Goal: Register for event/course

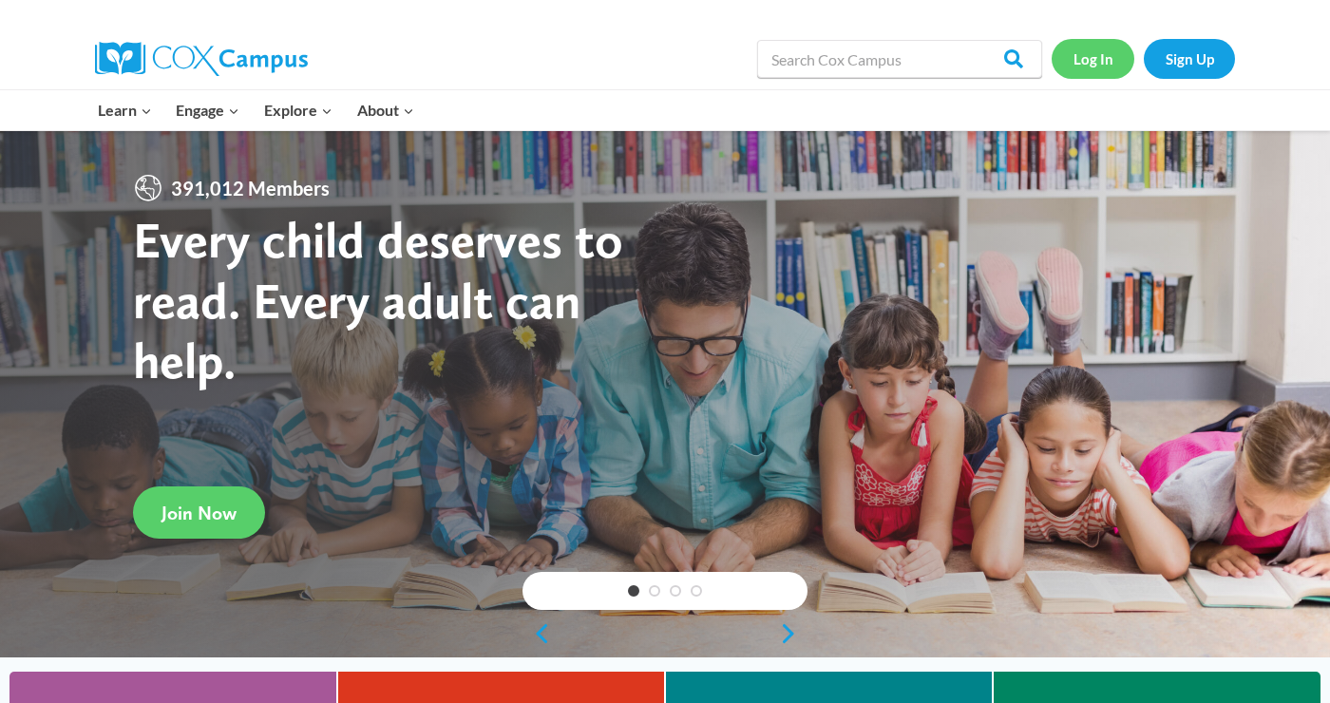
click at [1088, 60] on link "Log In" at bounding box center [1092, 58] width 83 height 39
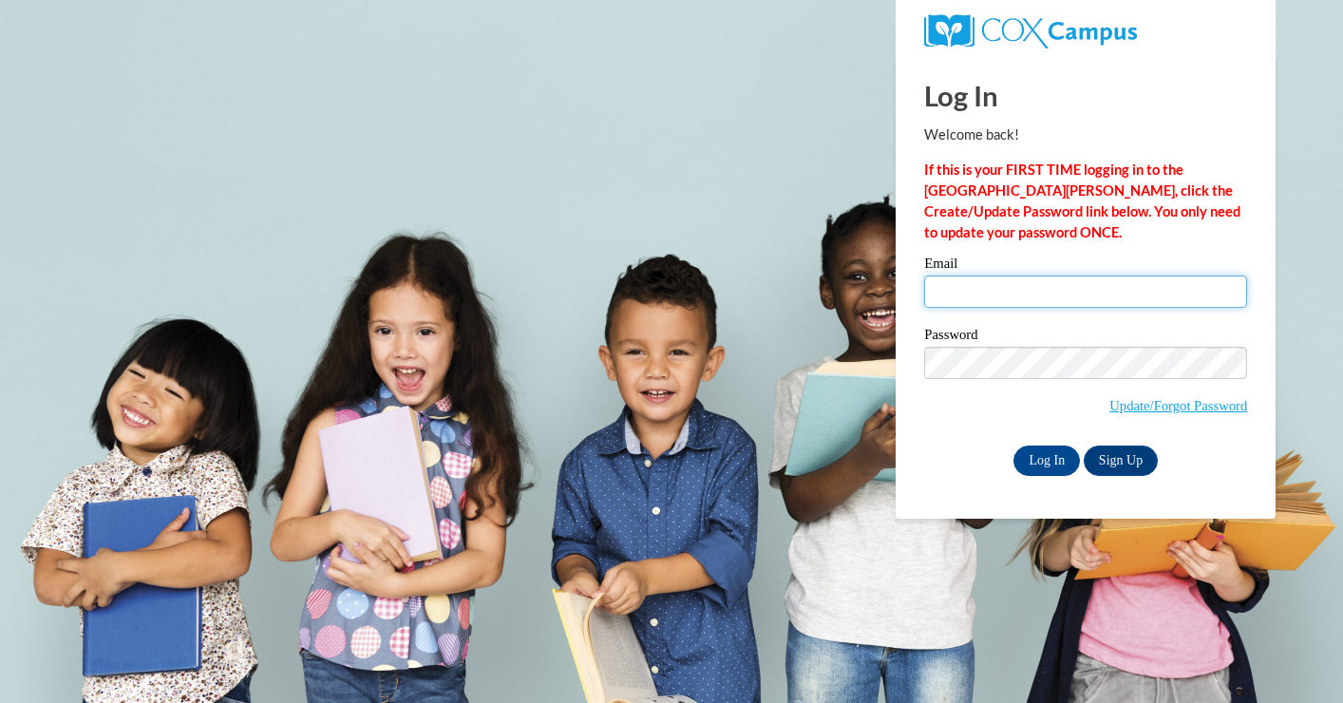
click at [1042, 292] on input "Email" at bounding box center [1085, 291] width 323 height 32
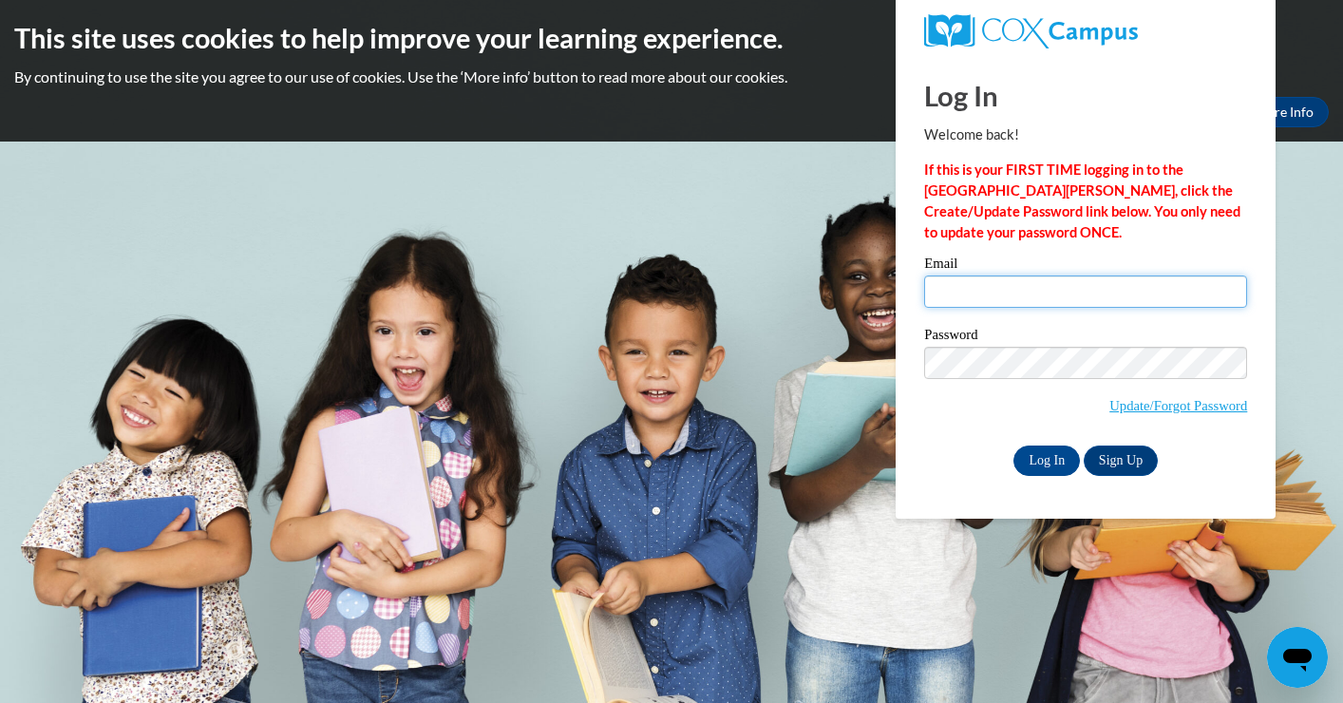
click at [1022, 289] on input "Email" at bounding box center [1085, 291] width 323 height 32
type input "mboyd@greenfield.k12.wi.us"
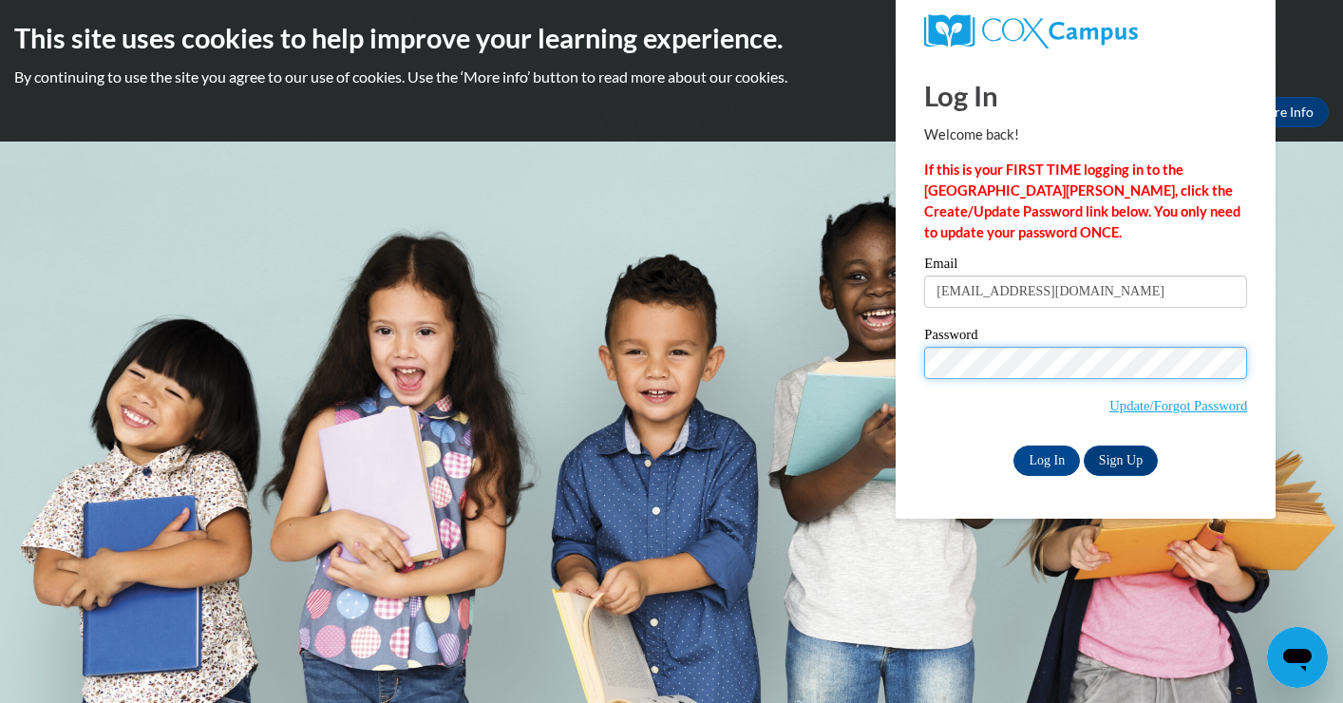
click at [1046, 457] on input "Log In" at bounding box center [1046, 460] width 66 height 30
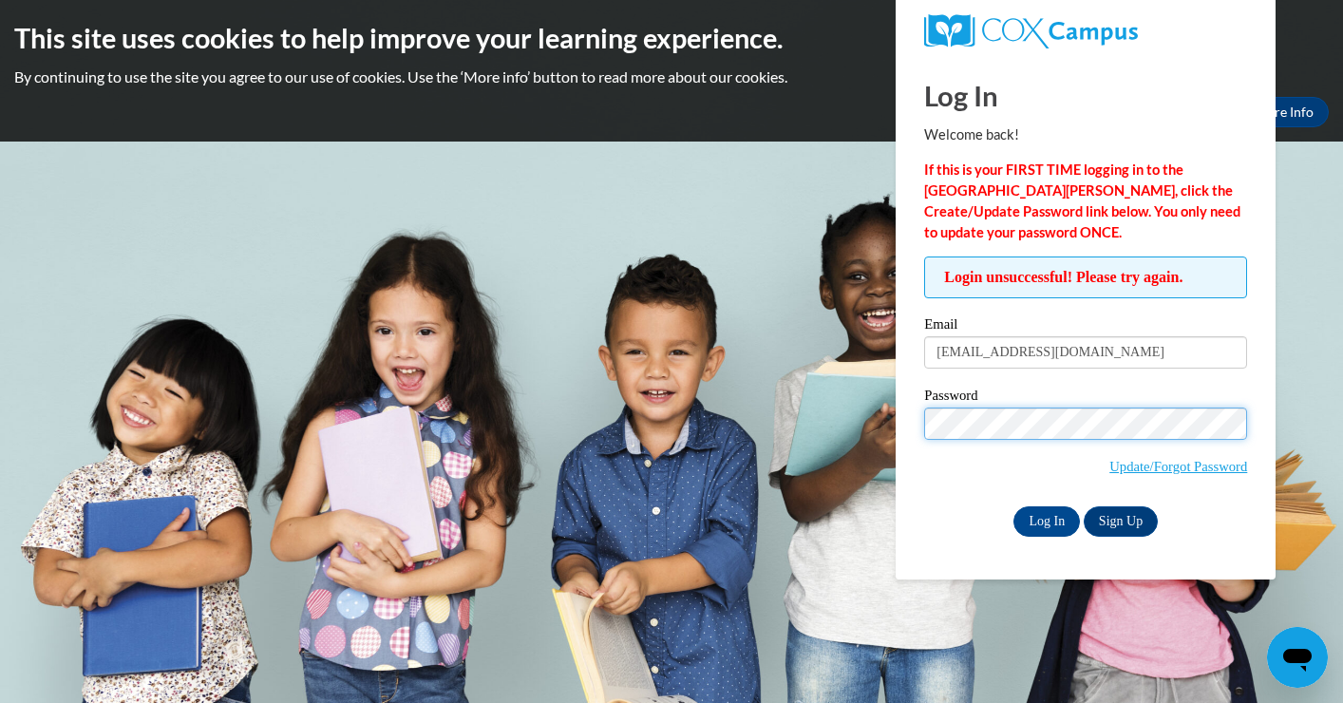
click at [1046, 518] on input "Log In" at bounding box center [1046, 521] width 66 height 30
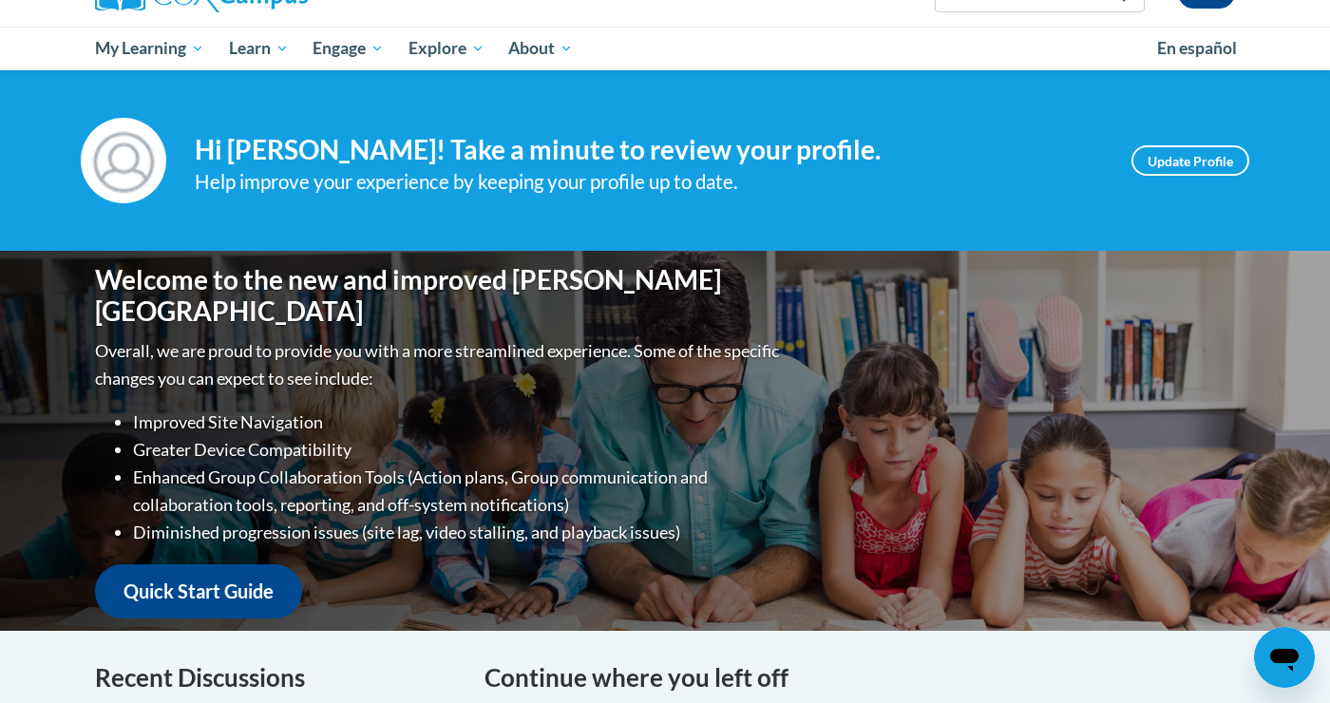
scroll to position [195, 0]
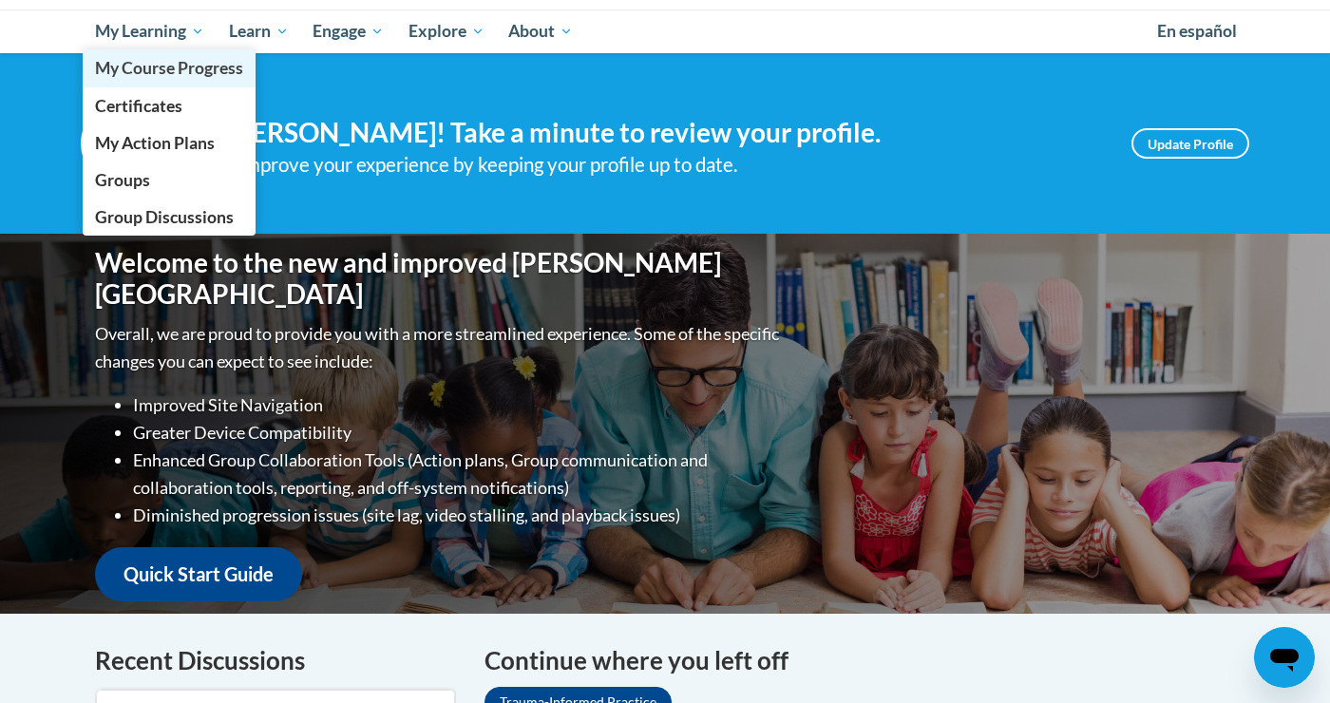
click at [192, 71] on span "My Course Progress" at bounding box center [169, 68] width 148 height 20
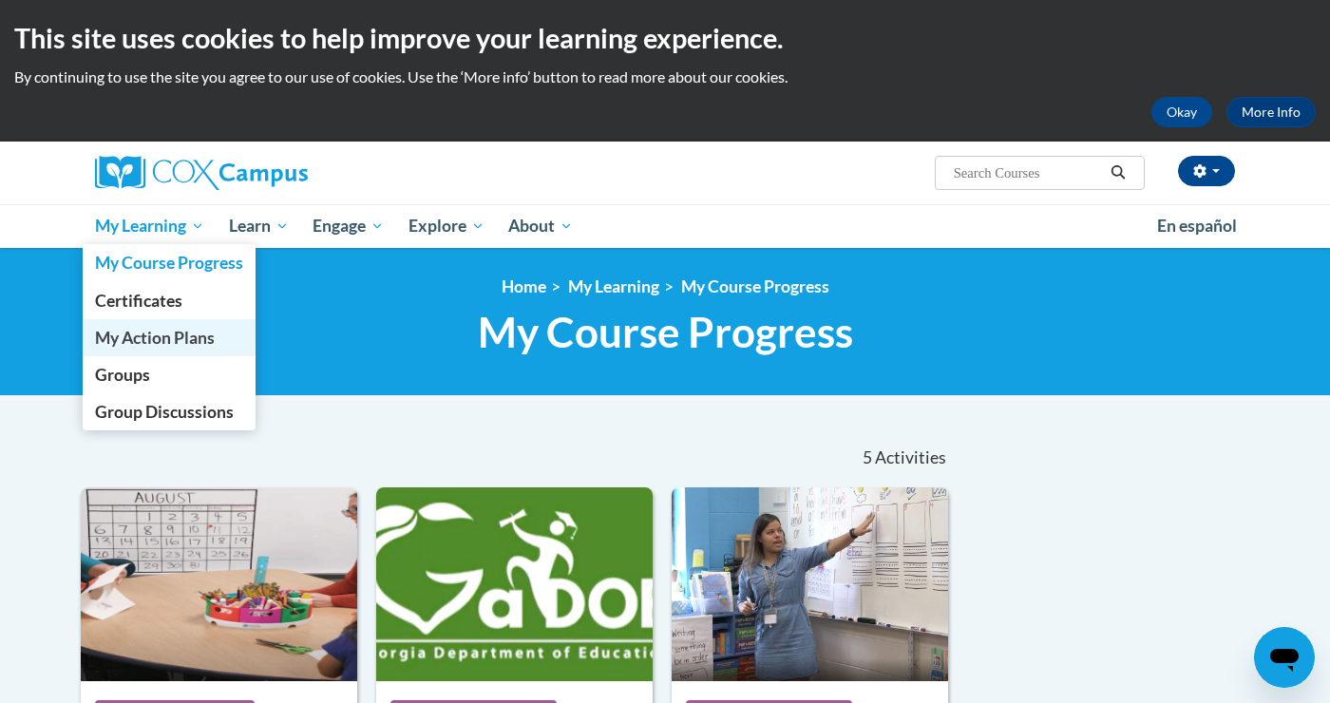
click at [166, 333] on span "My Action Plans" at bounding box center [155, 338] width 120 height 20
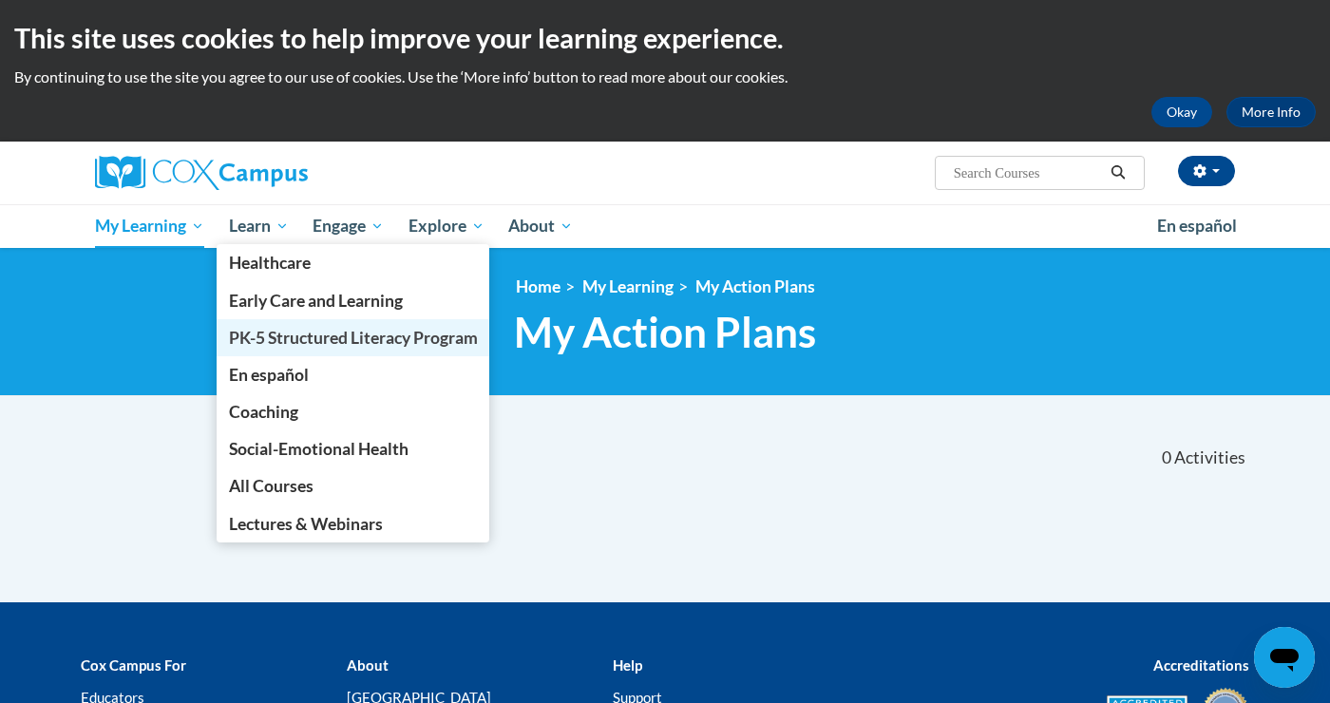
click at [287, 336] on span "PK-5 Structured Literacy Program" at bounding box center [353, 338] width 249 height 20
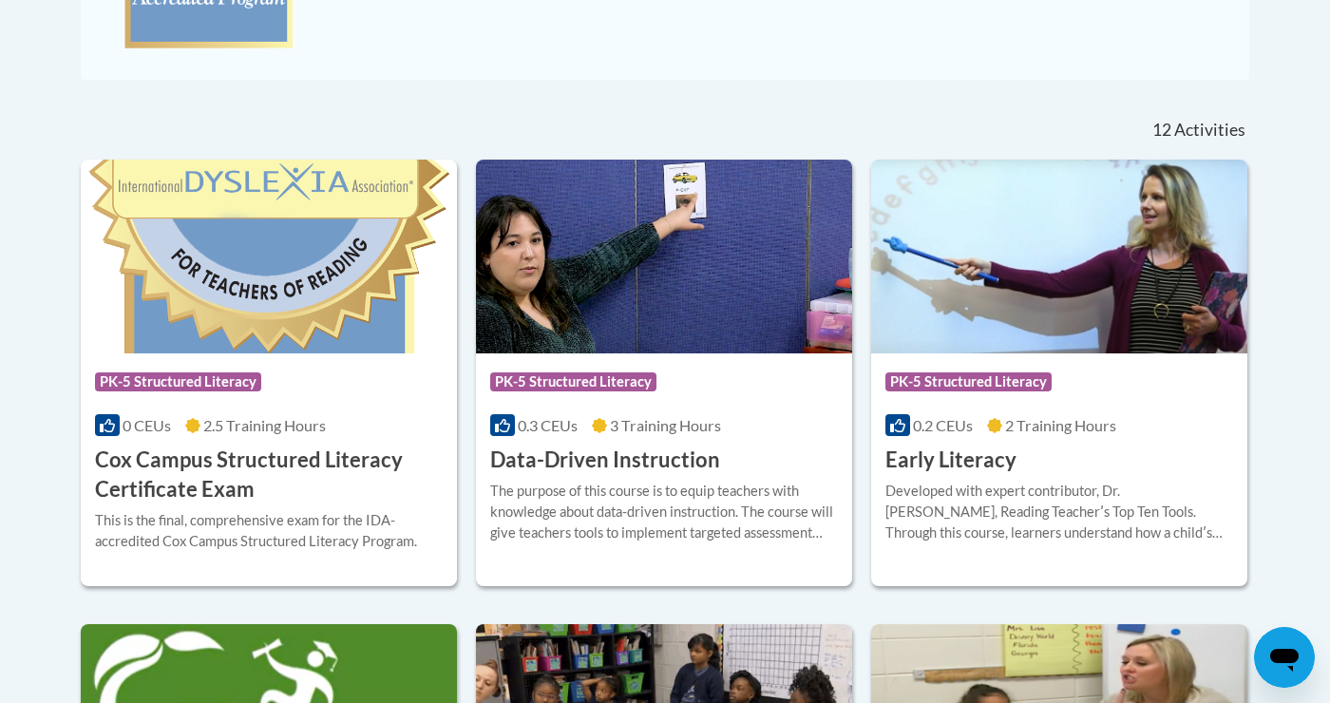
scroll to position [702, 0]
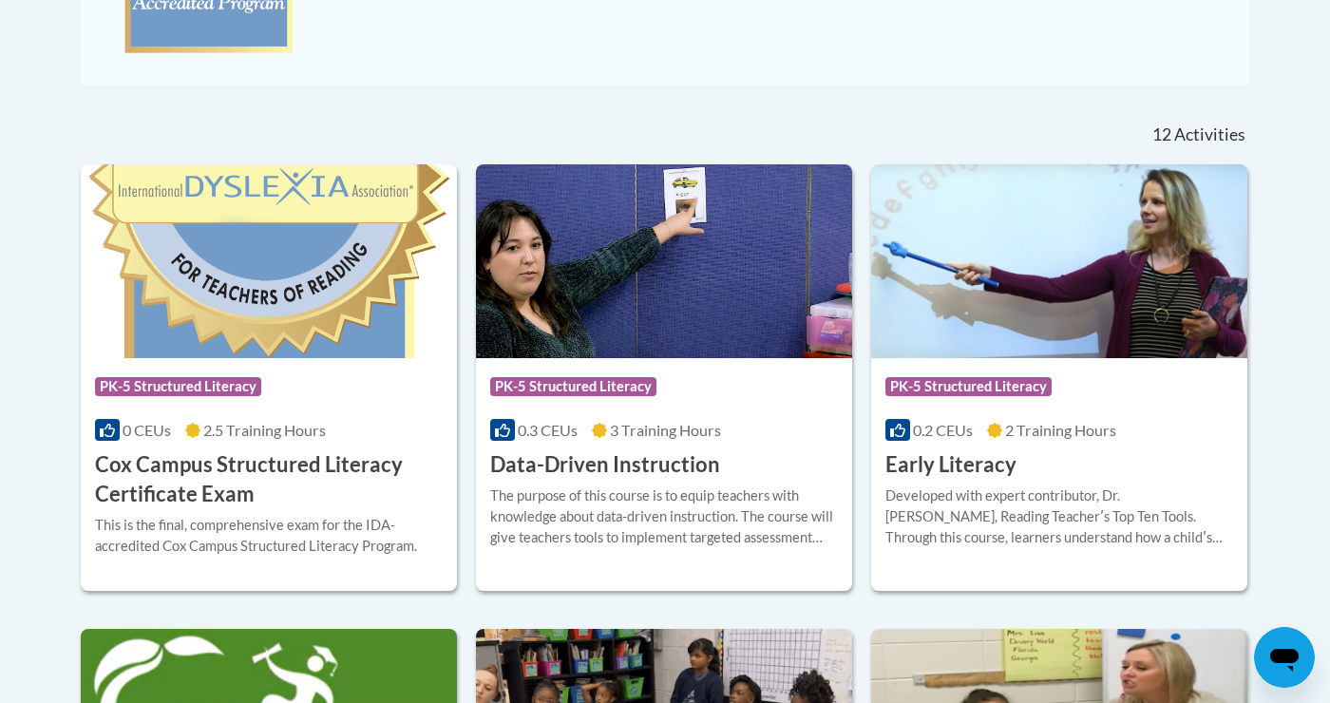
click at [1027, 299] on img at bounding box center [1059, 261] width 376 height 194
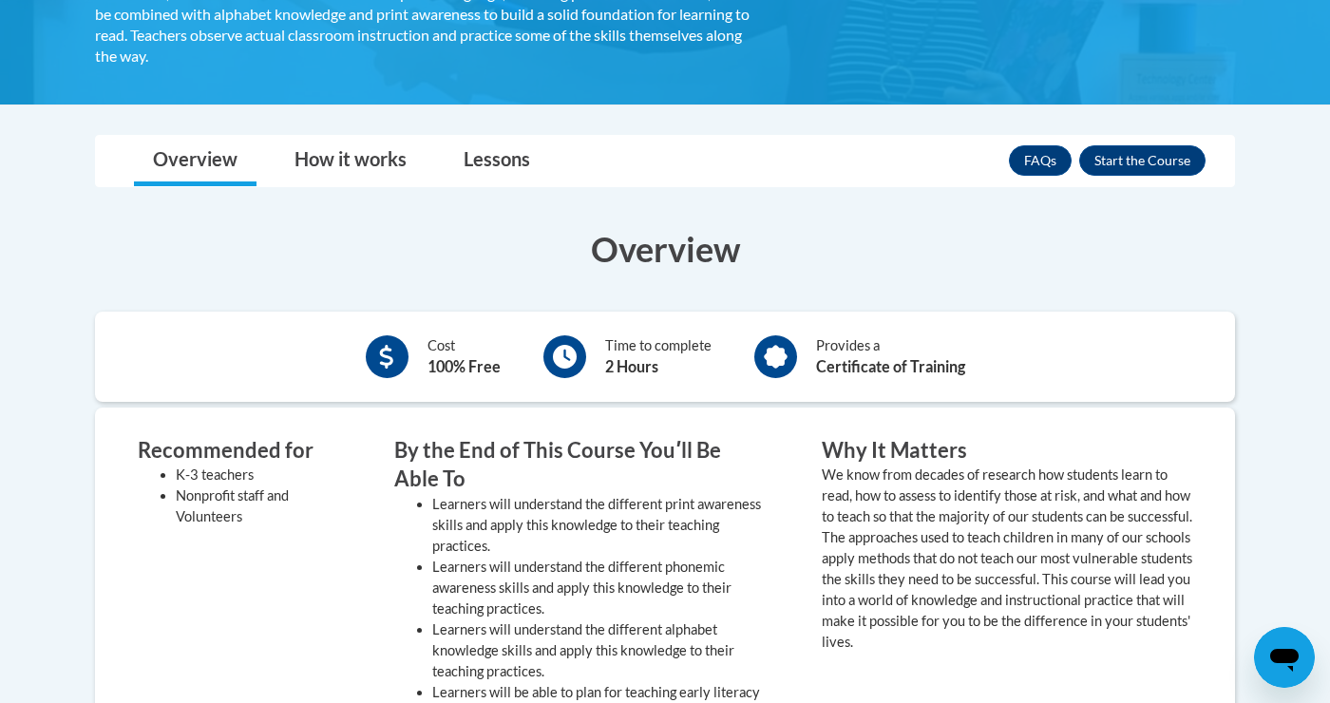
scroll to position [365, 0]
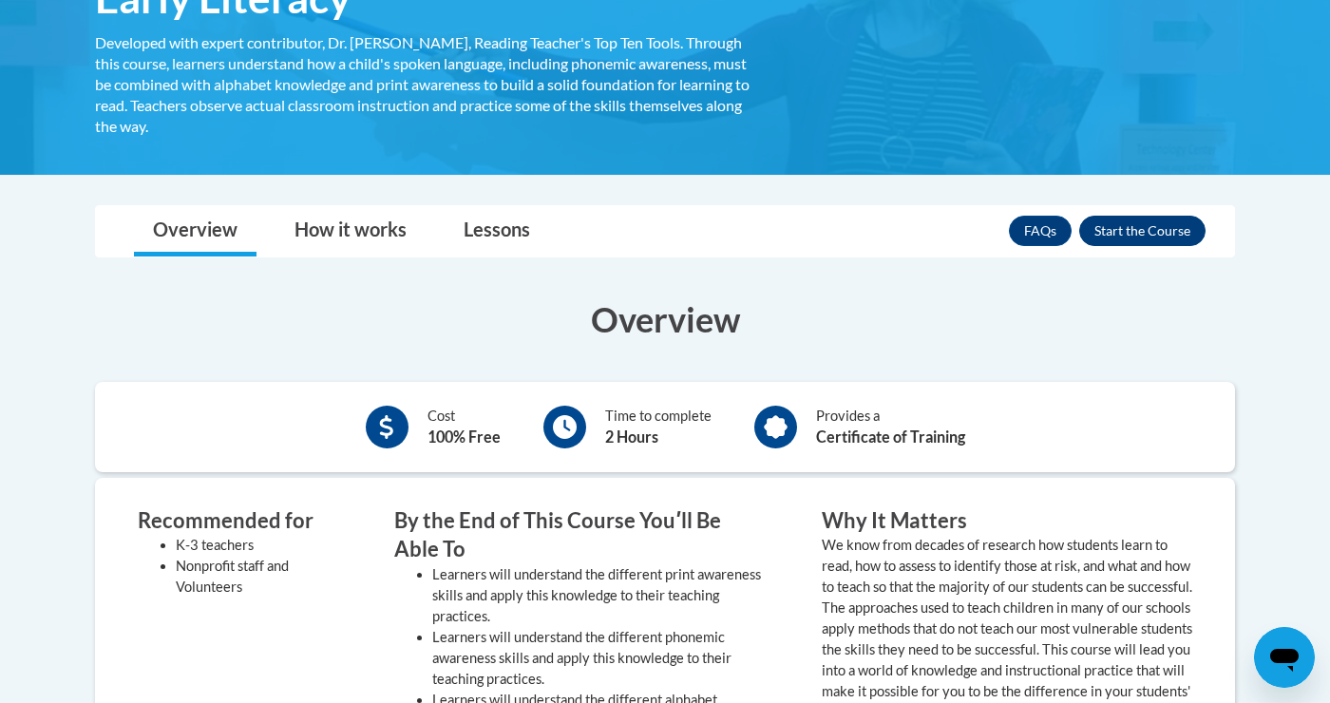
click at [1143, 227] on button "Enroll" at bounding box center [1142, 231] width 126 height 30
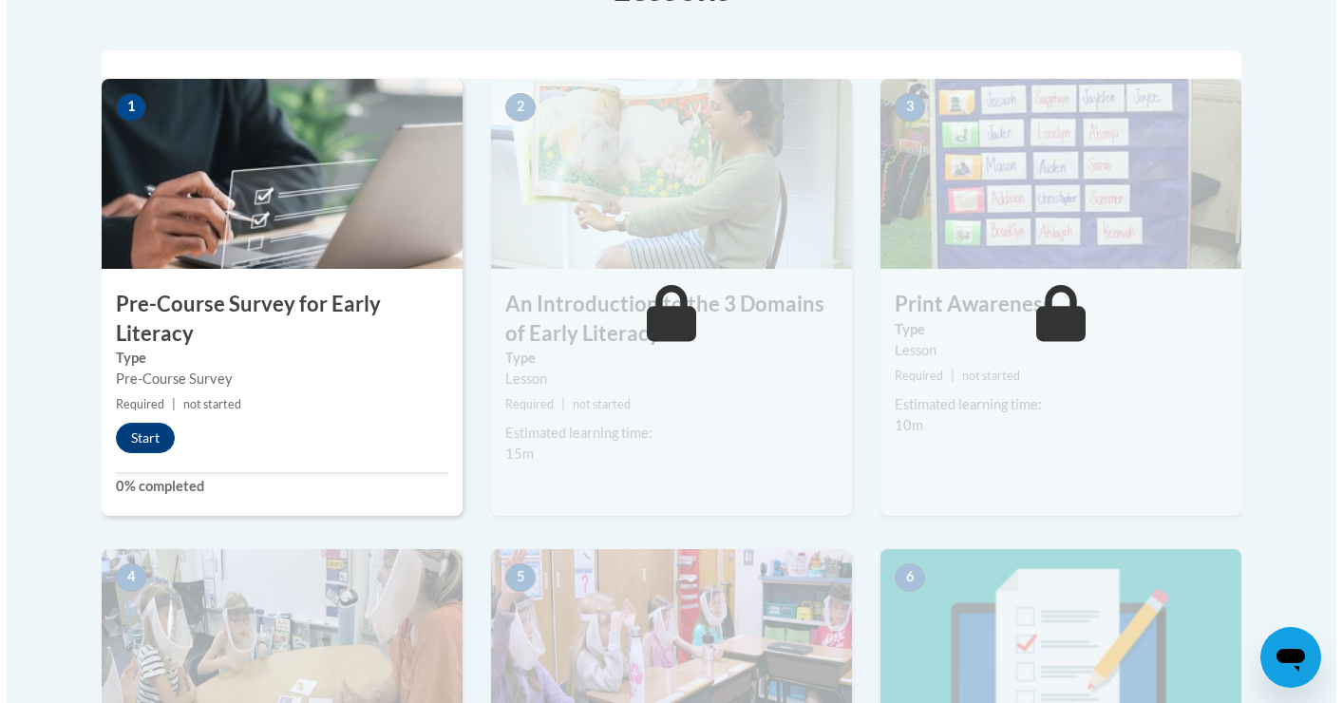
scroll to position [624, 0]
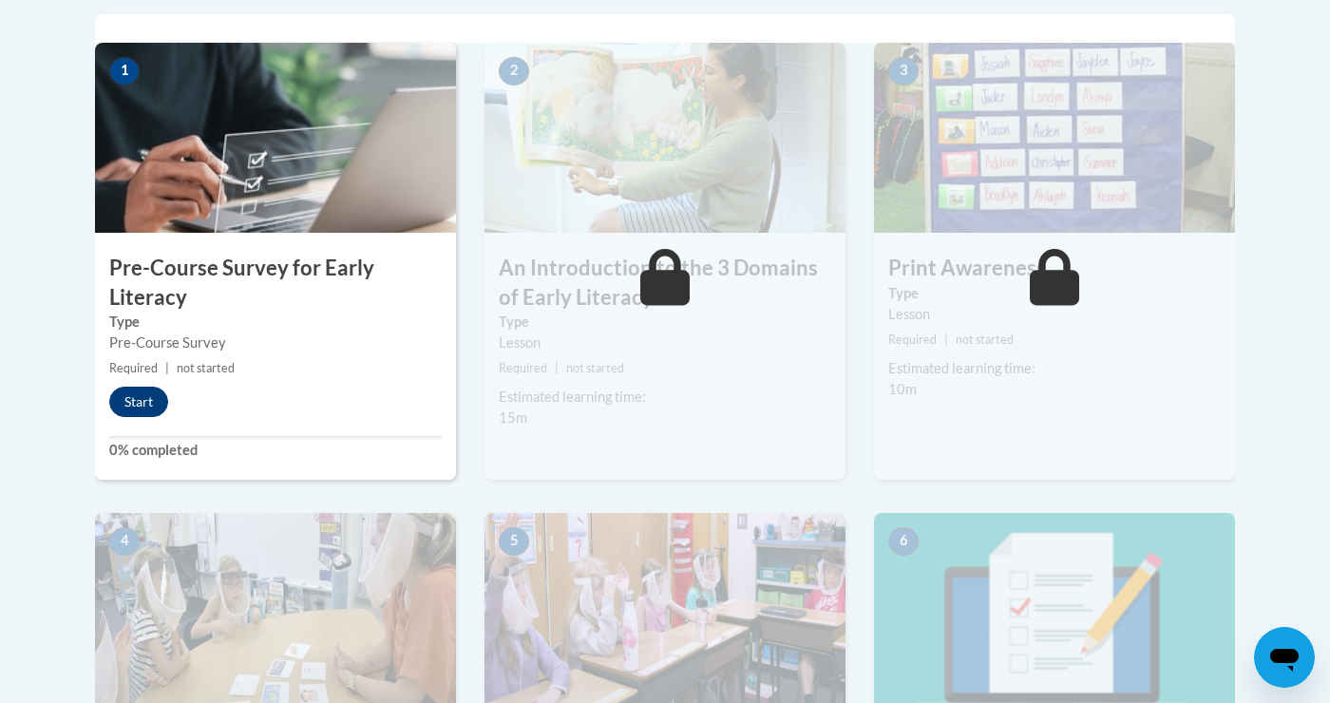
click at [143, 401] on button "Start" at bounding box center [138, 402] width 59 height 30
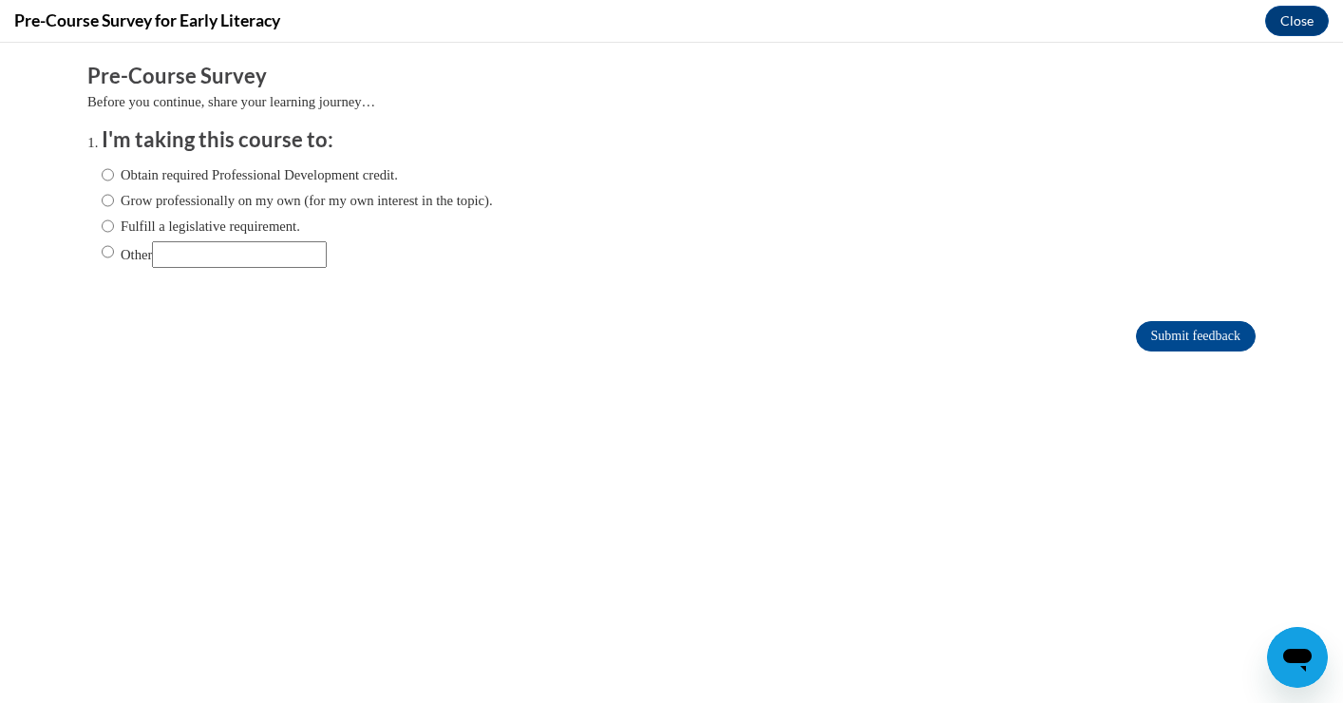
scroll to position [0, 0]
click at [375, 173] on label "Obtain required Professional Development credit." at bounding box center [250, 174] width 296 height 21
click at [114, 173] on input "Obtain required Professional Development credit." at bounding box center [108, 174] width 12 height 21
radio input "true"
click at [275, 224] on label "Fulfill a legislative requirement." at bounding box center [201, 226] width 199 height 21
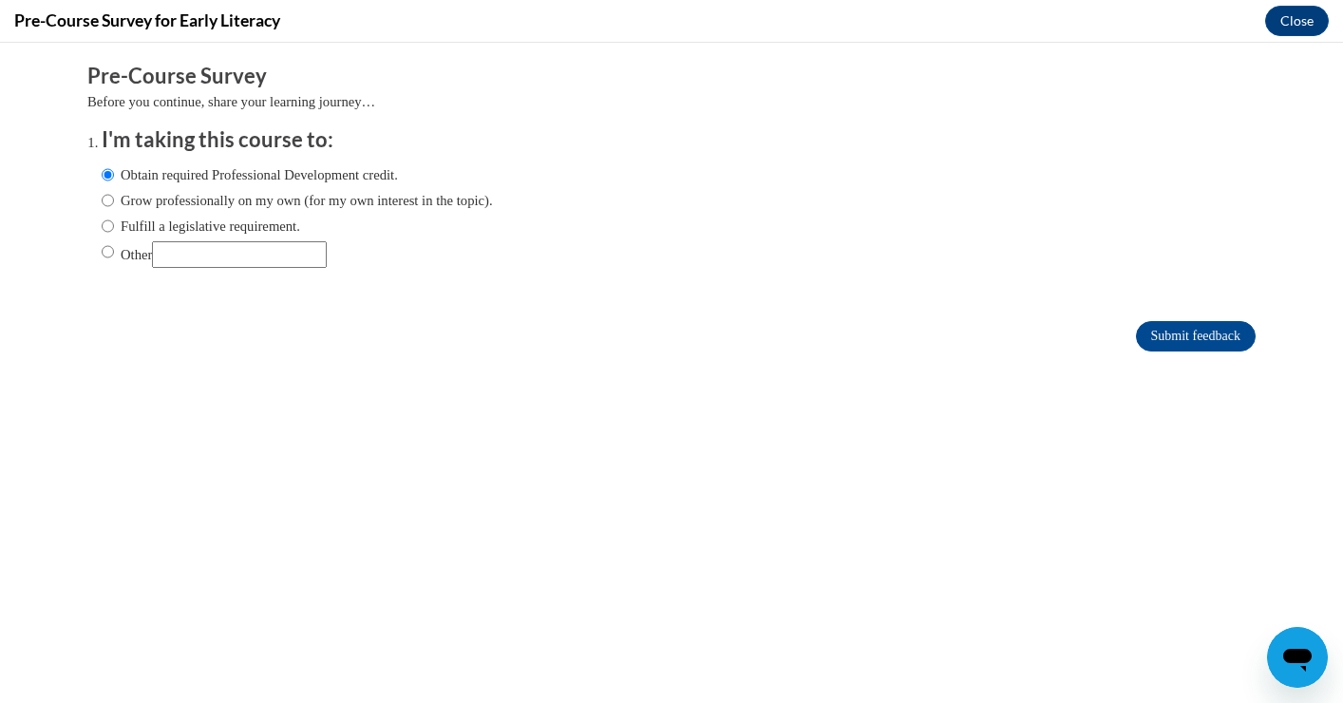
click at [114, 224] on input "Fulfill a legislative requirement." at bounding box center [108, 226] width 12 height 21
radio input "true"
click at [1153, 346] on input "Submit feedback" at bounding box center [1196, 336] width 120 height 30
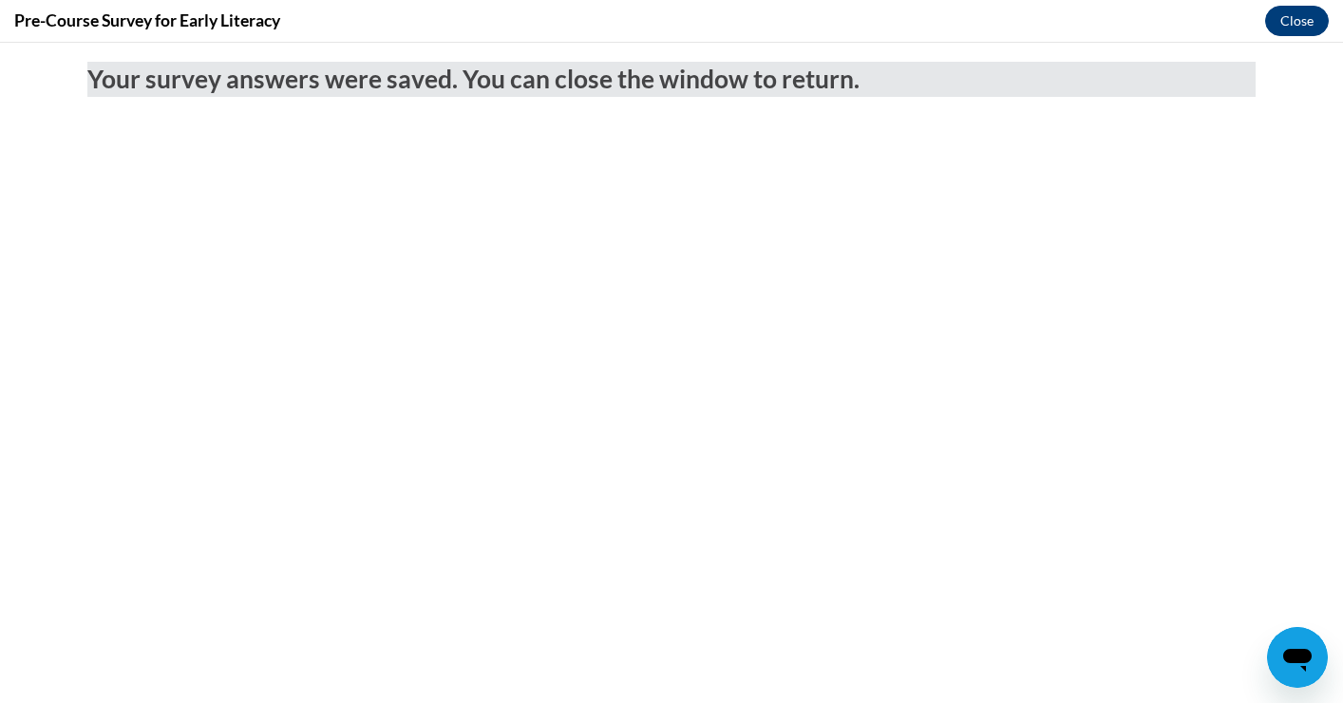
click at [1286, 28] on button "Close" at bounding box center [1297, 21] width 64 height 30
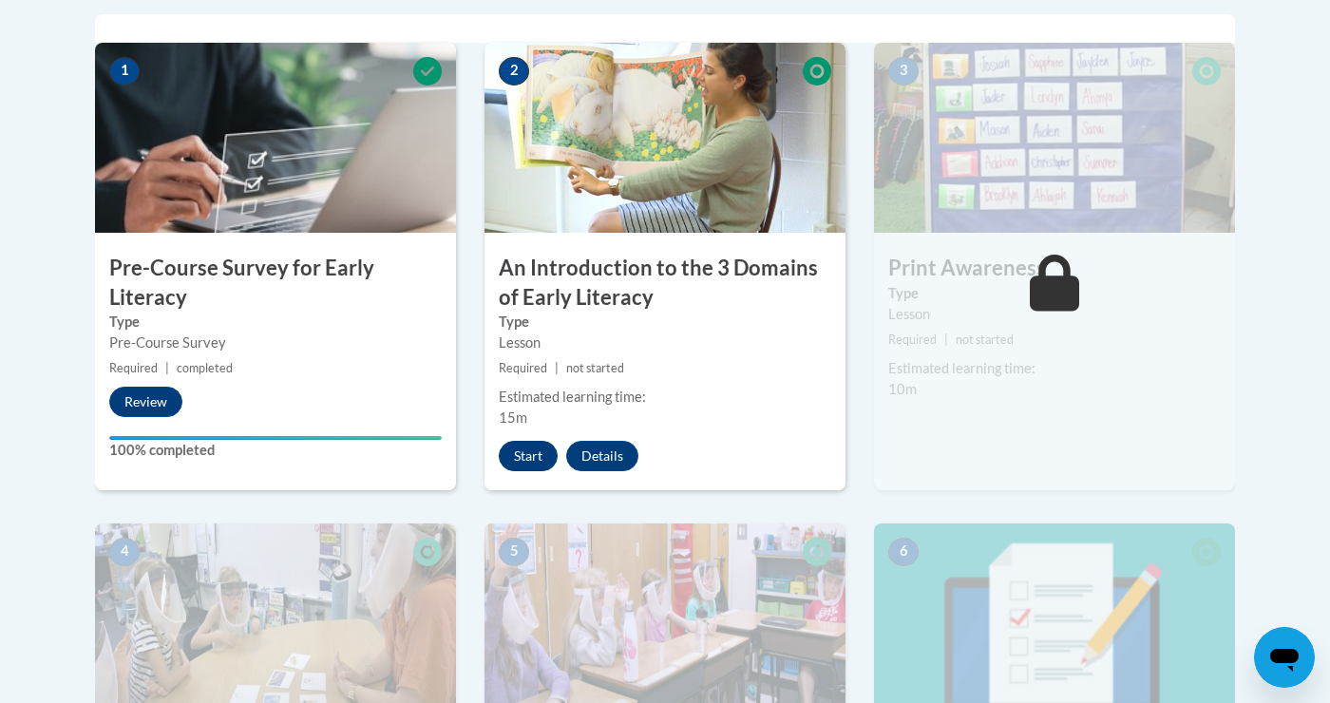
click at [521, 449] on button "Start" at bounding box center [528, 456] width 59 height 30
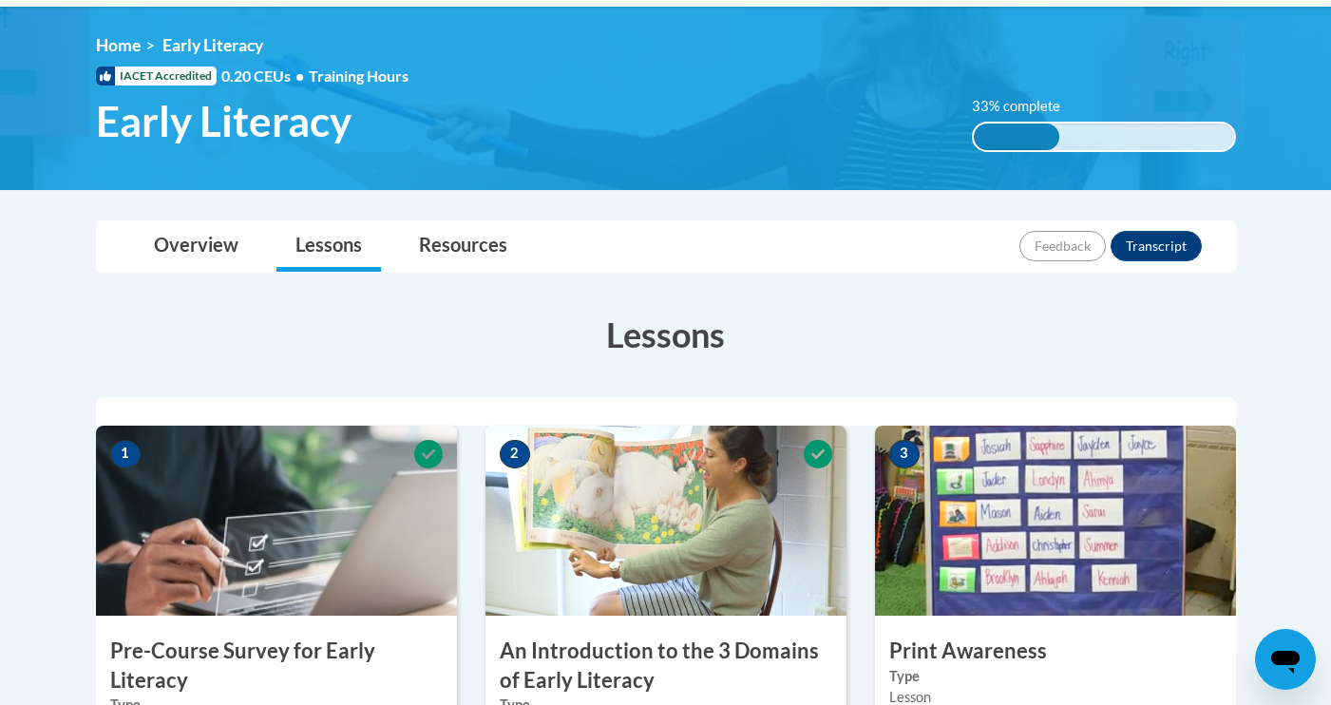
scroll to position [247, 0]
